Goal: Information Seeking & Learning: Learn about a topic

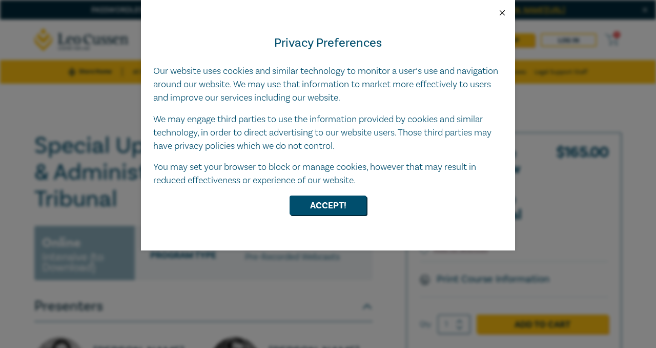
click at [504, 11] on button "Close" at bounding box center [502, 12] width 9 height 9
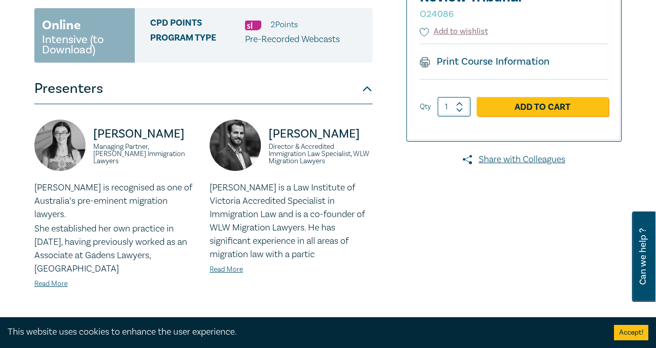
scroll to position [235, 0]
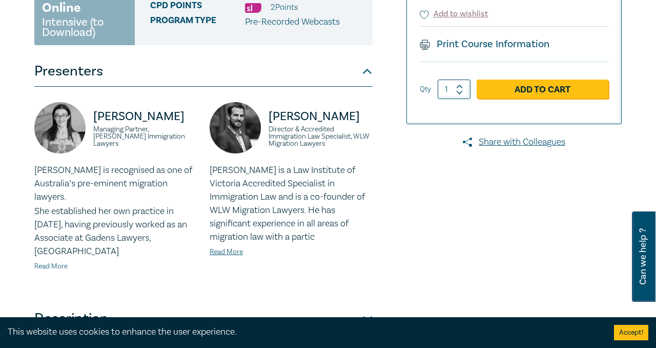
click at [57, 262] on link "Read More" at bounding box center [50, 265] width 33 height 9
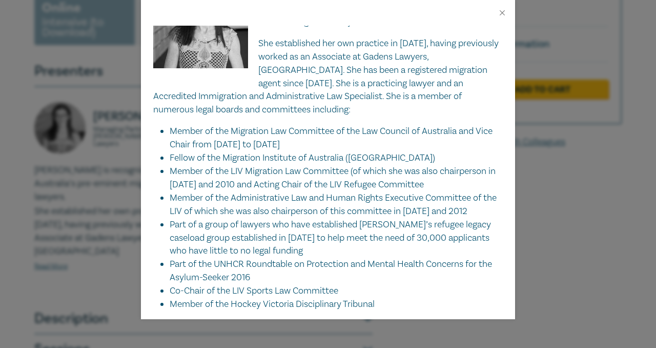
scroll to position [52, 0]
click at [317, 253] on li "Part of a group of lawyers who have established [PERSON_NAME]’s refugee legacy …" at bounding box center [336, 238] width 333 height 40
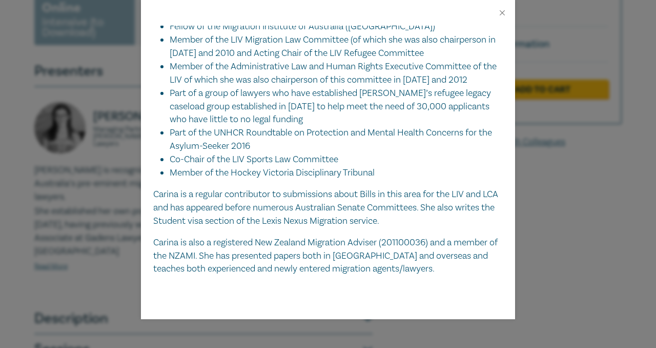
scroll to position [0, 0]
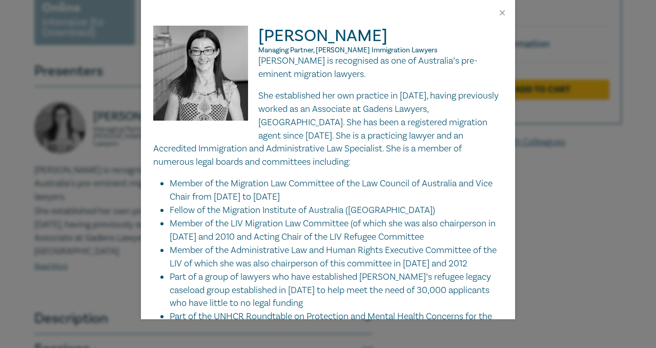
click at [537, 251] on div "[PERSON_NAME] Managing Partner, [PERSON_NAME] Immigration Lawyers [PERSON_NAME]…" at bounding box center [328, 174] width 656 height 348
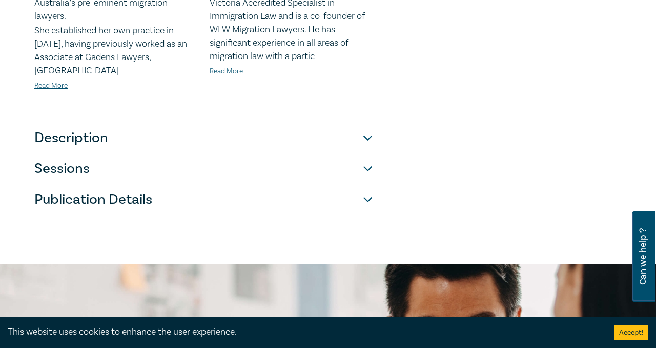
scroll to position [428, 0]
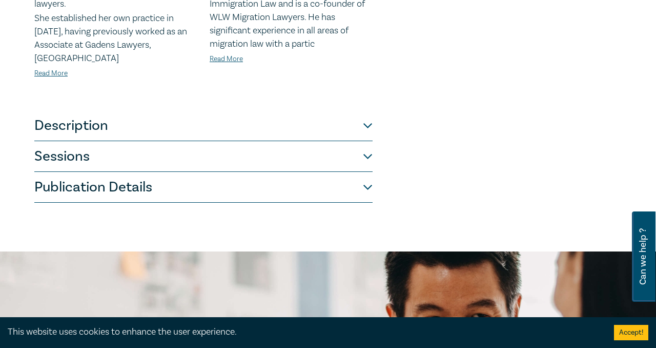
click at [145, 160] on button "Sessions" at bounding box center [203, 156] width 338 height 31
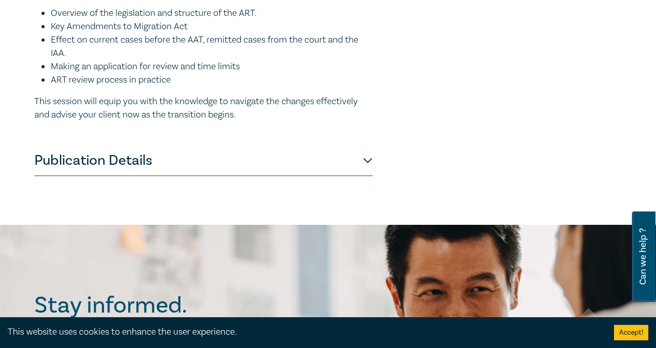
scroll to position [852, 0]
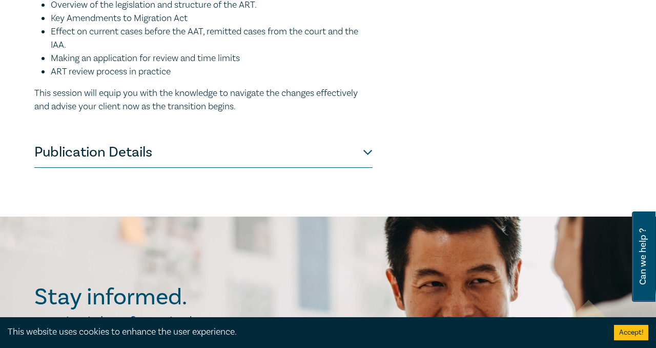
click at [320, 158] on button "Publication Details" at bounding box center [203, 152] width 338 height 31
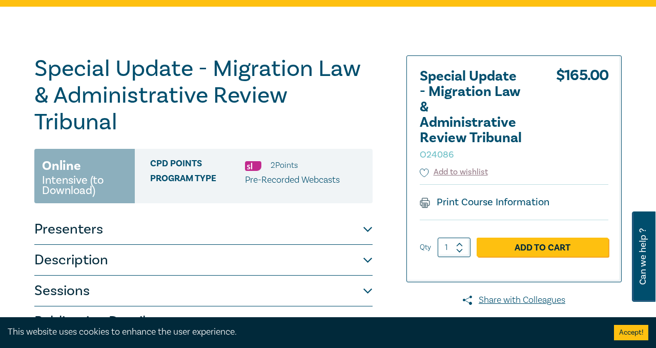
scroll to position [62, 0]
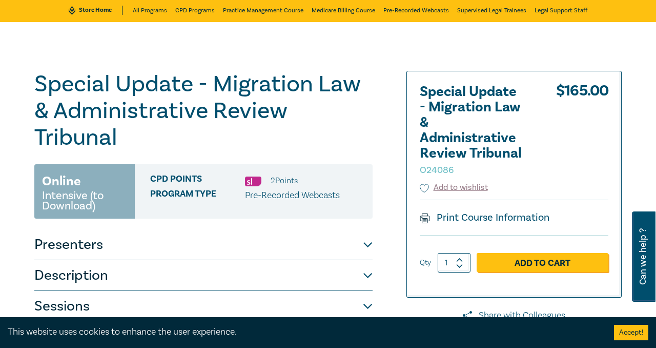
click at [239, 251] on button "Presenters" at bounding box center [203, 244] width 338 height 31
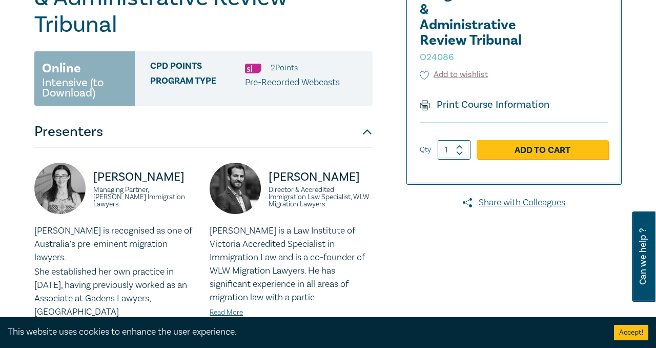
scroll to position [192, 0]
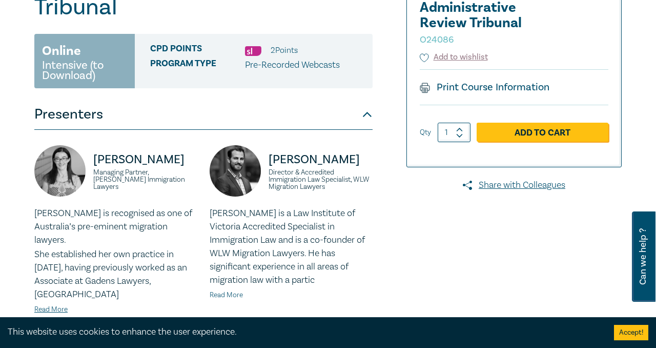
click at [219, 297] on link "Read More" at bounding box center [226, 294] width 33 height 9
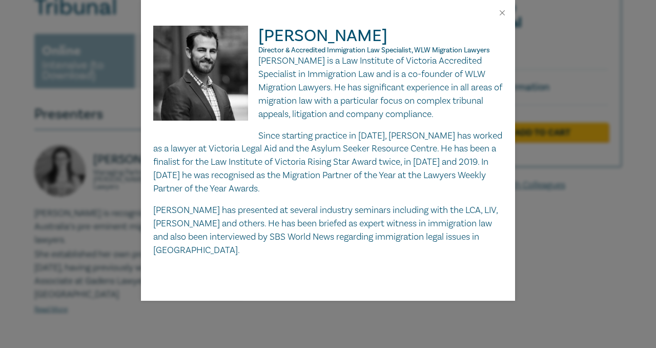
click at [259, 121] on div "[PERSON_NAME] is a Law Institute of Victoria Accredited Specialist in Immigrati…" at bounding box center [328, 155] width 350 height 202
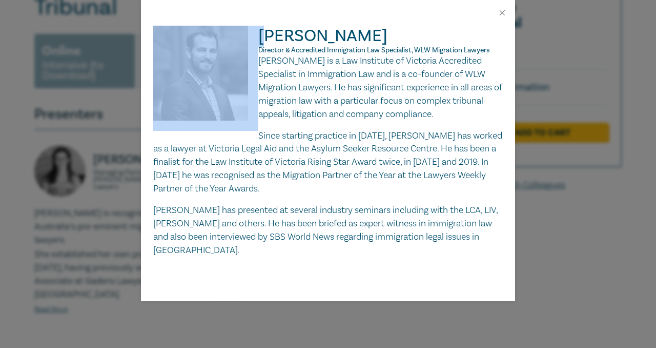
drag, startPoint x: 263, startPoint y: 38, endPoint x: 380, endPoint y: 25, distance: 118.2
click at [380, 25] on div "[PERSON_NAME] Director & Accredited Immigration Law Specialist, WLW Migration L…" at bounding box center [328, 150] width 374 height 300
click at [350, 102] on p "[PERSON_NAME] is a Law Institute of Victoria Accredited Specialist in Immigrati…" at bounding box center [328, 87] width 350 height 67
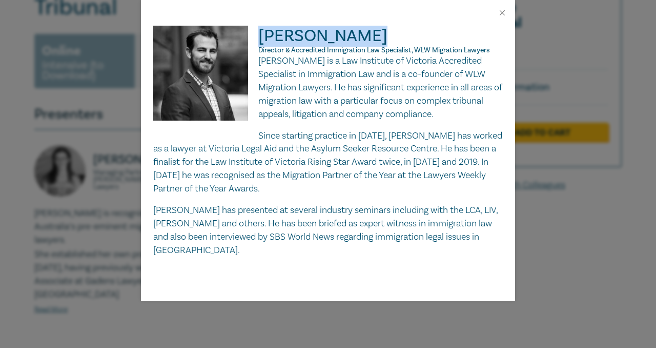
copy h2 "[PERSON_NAME]"
drag, startPoint x: 385, startPoint y: 35, endPoint x: 258, endPoint y: 37, distance: 126.6
click at [258, 37] on h2 "[PERSON_NAME] Director & Accredited Immigration Law Specialist, WLW Migration L…" at bounding box center [328, 40] width 350 height 29
click at [347, 146] on p "Since starting practice in [DATE], [PERSON_NAME] has worked as a lawyer at Vict…" at bounding box center [328, 162] width 350 height 67
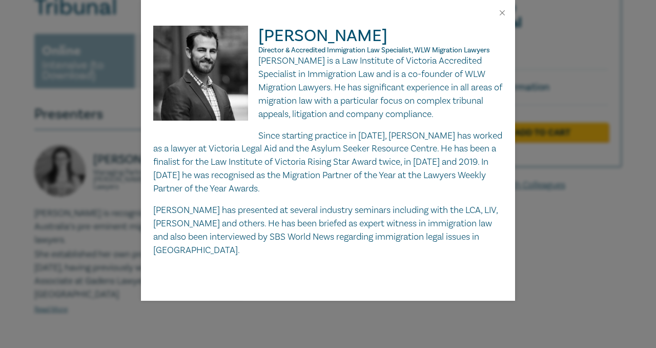
click at [609, 76] on div "[PERSON_NAME] Director & Accredited Immigration Law Specialist, WLW Migration L…" at bounding box center [328, 174] width 656 height 348
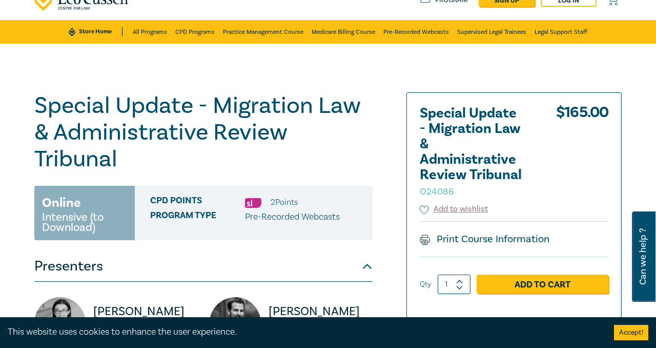
scroll to position [0, 0]
